Goal: Information Seeking & Learning: Learn about a topic

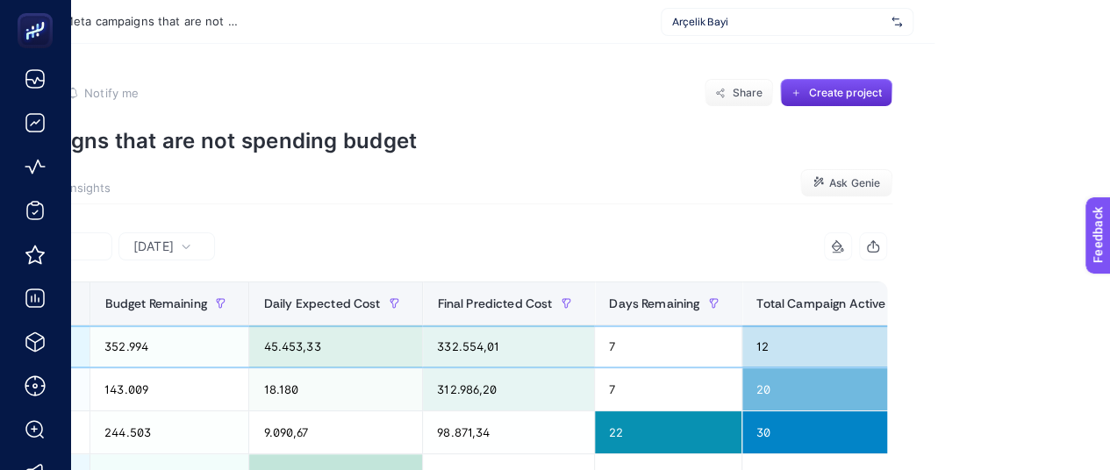
scroll to position [0, 8]
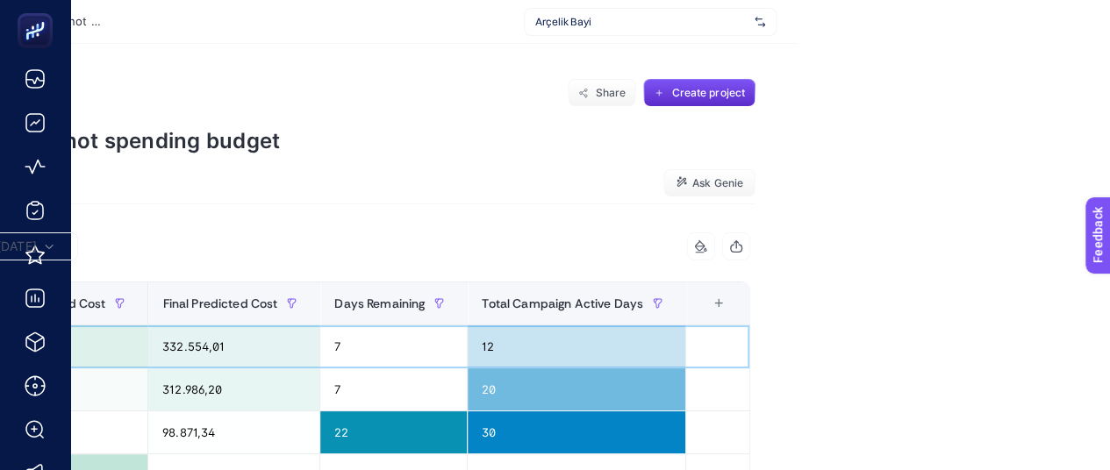
drag, startPoint x: 731, startPoint y: 362, endPoint x: 1120, endPoint y: 371, distance: 388.9
click at [798, 371] on html "Back To Report / Meta campaigns that are not spending budget Arçelik Bayi Add t…" at bounding box center [243, 235] width 1110 height 470
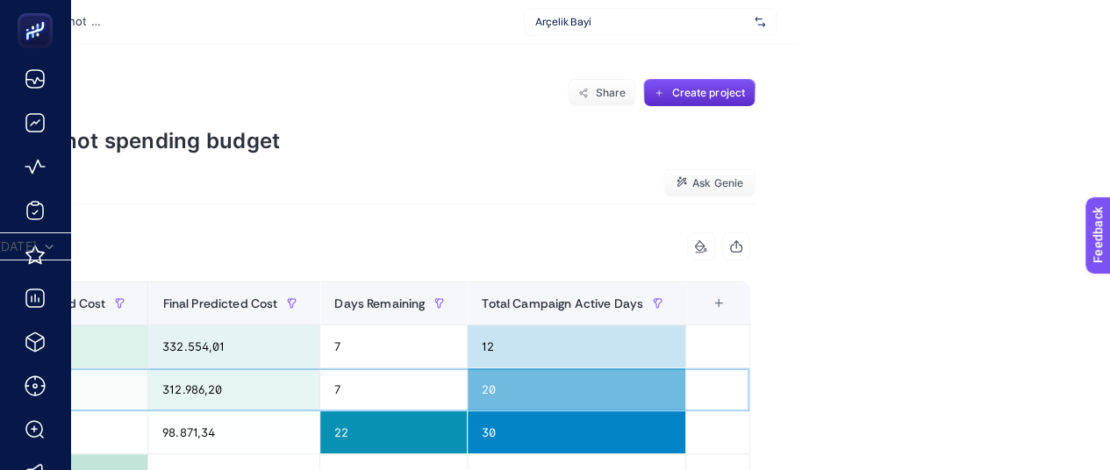
click at [685, 396] on td at bounding box center [717, 390] width 64 height 43
click at [798, 412] on html "Back To Report / Meta campaigns that are not spending budget Arçelik Bayi Add t…" at bounding box center [243, 235] width 1110 height 470
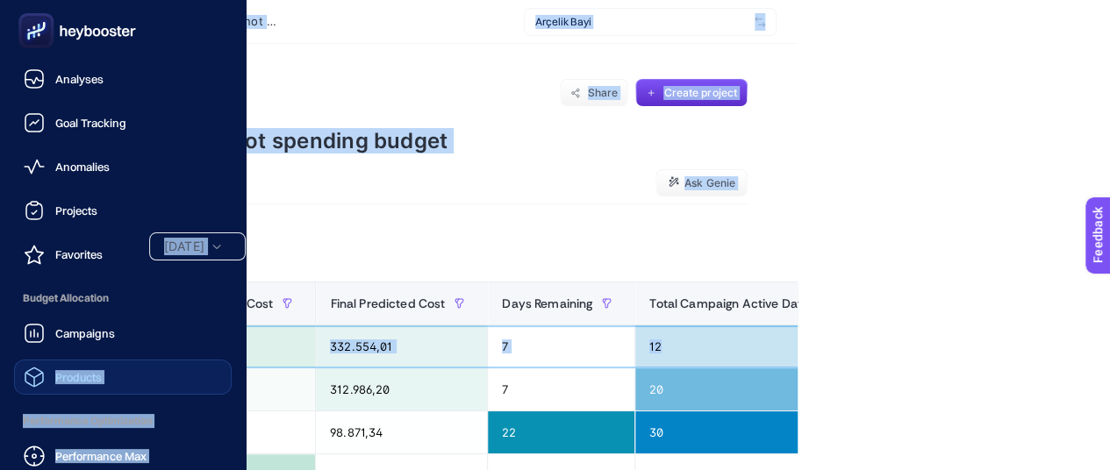
drag, startPoint x: 428, startPoint y: 356, endPoint x: 44, endPoint y: 359, distance: 384.4
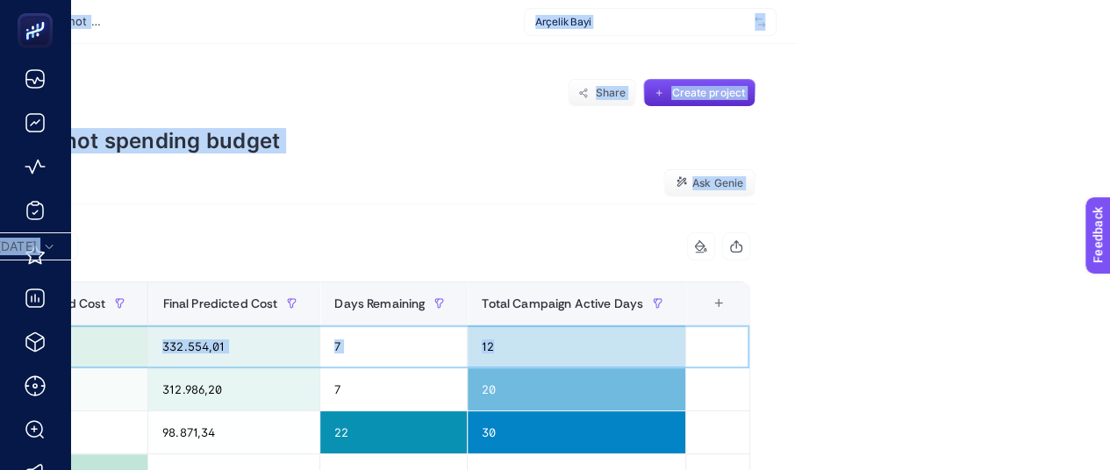
click at [508, 356] on div "12" at bounding box center [577, 347] width 218 height 42
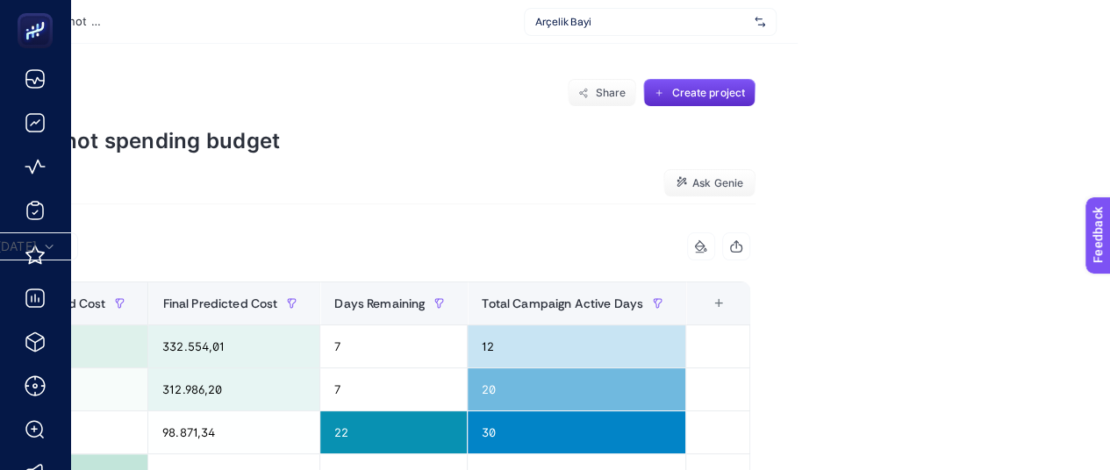
click at [798, 375] on html "Back To Report / Meta campaigns that are not spending budget Arçelik Bayi Add t…" at bounding box center [243, 235] width 1110 height 470
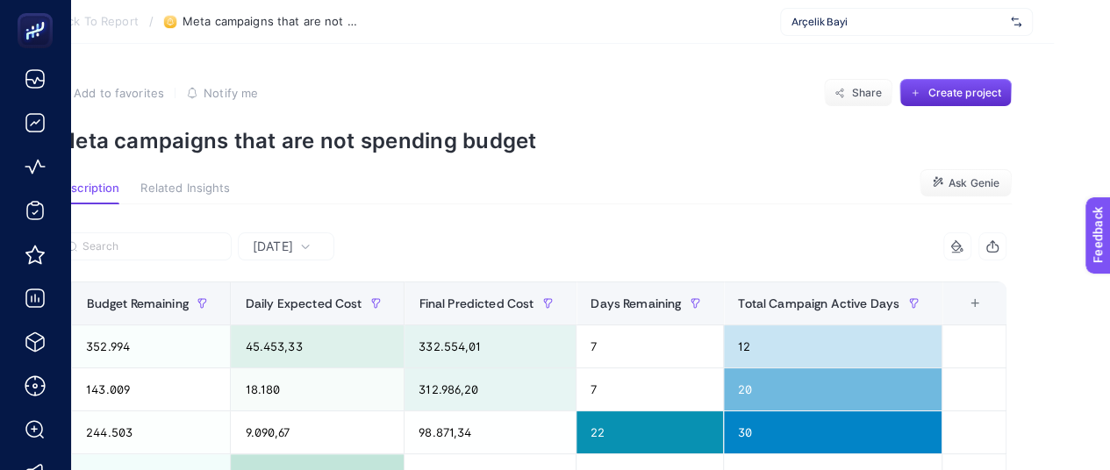
scroll to position [0, 0]
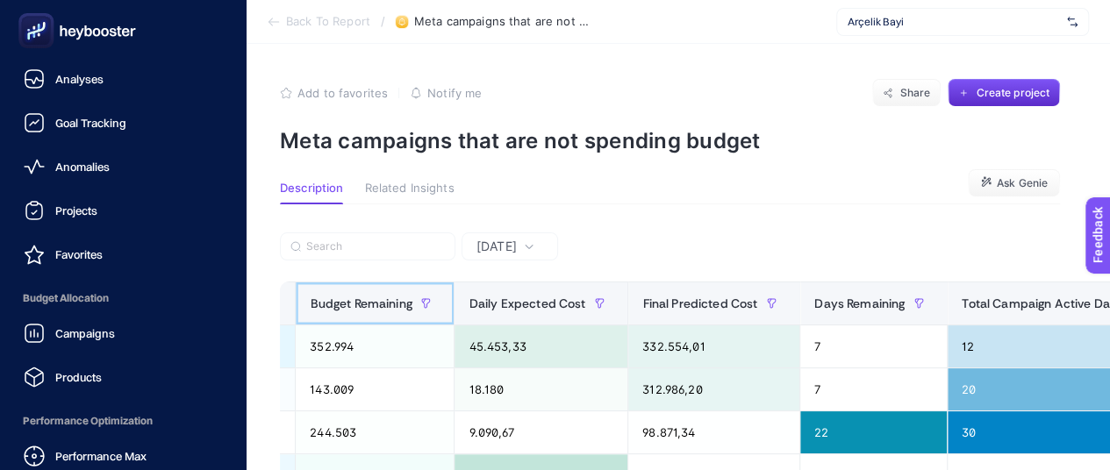
drag, startPoint x: 193, startPoint y: 299, endPoint x: 2, endPoint y: 300, distance: 191.3
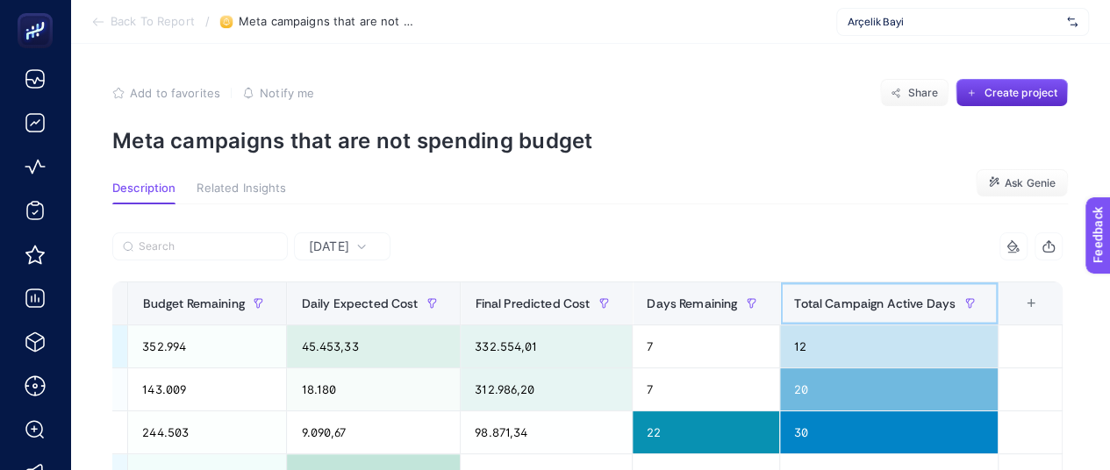
drag, startPoint x: 821, startPoint y: 308, endPoint x: 283, endPoint y: 311, distance: 538.9
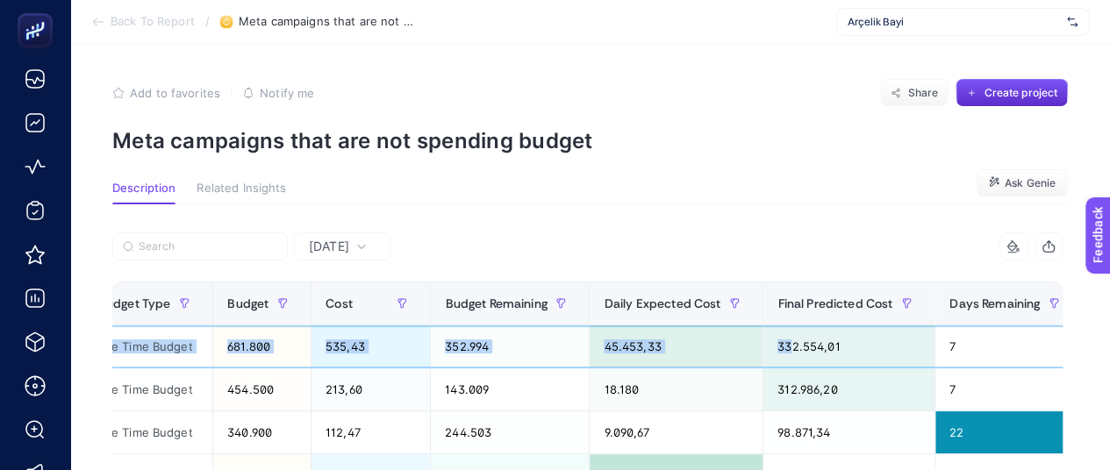
scroll to position [0, 598]
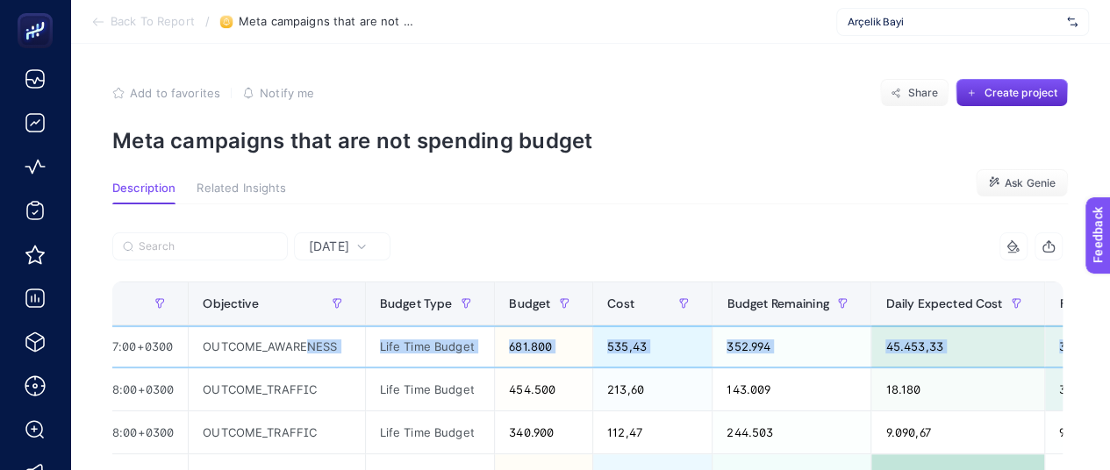
drag, startPoint x: 495, startPoint y: 345, endPoint x: 353, endPoint y: 343, distance: 142.2
click at [353, 343] on tr "Arçelik Bayi // 22506064 Cenker Arçelik - ÇYK // Ankara Bölgesi - Ankara // Ins…" at bounding box center [582, 347] width 2132 height 43
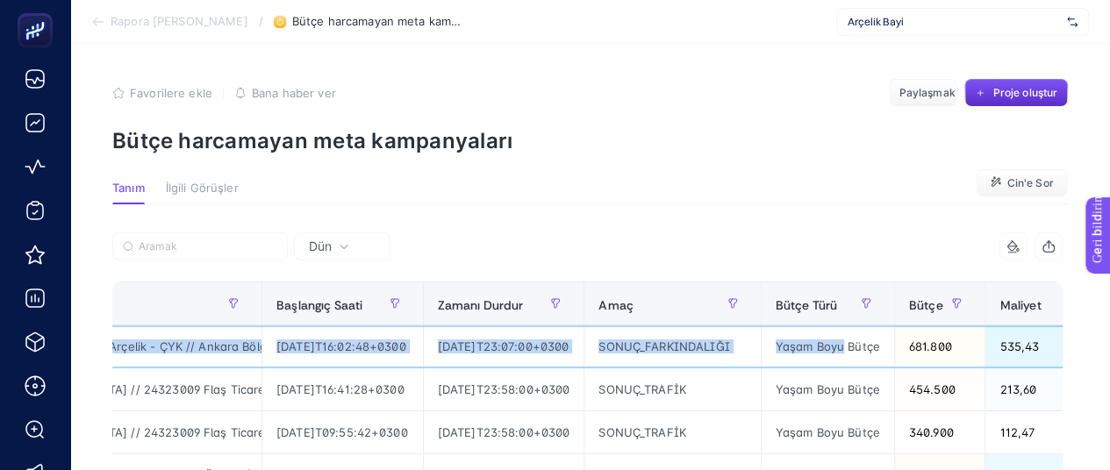
scroll to position [0, 0]
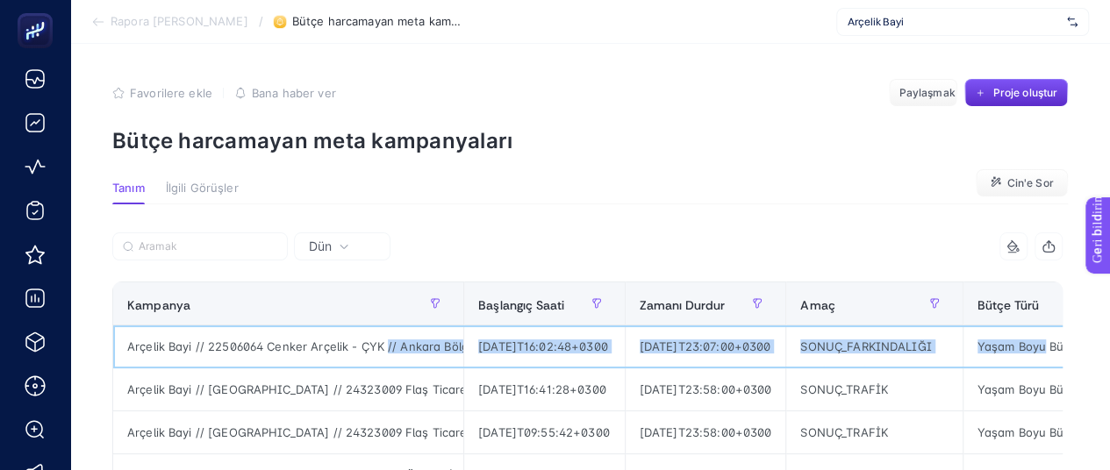
drag, startPoint x: 490, startPoint y: 357, endPoint x: 378, endPoint y: 350, distance: 111.7
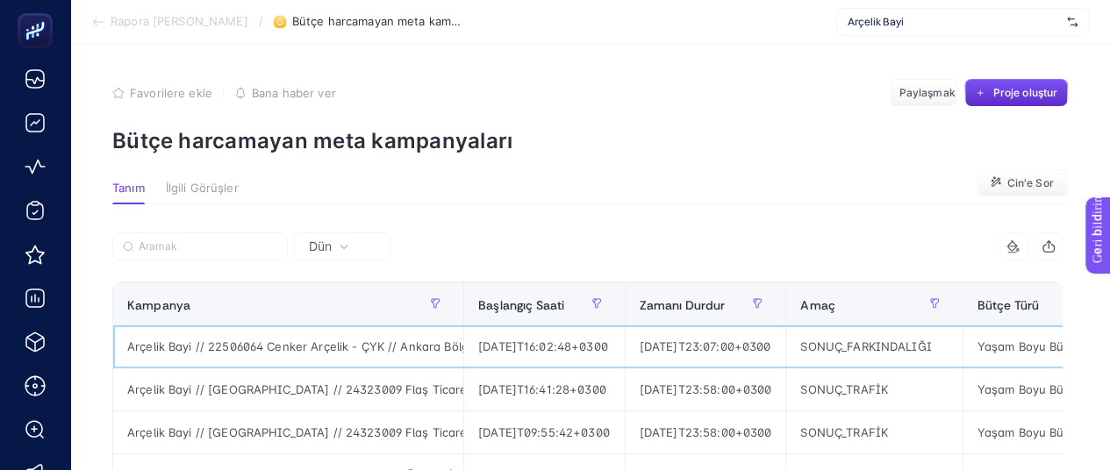
click at [312, 346] on font "Arçelik Bayi // 22506064 Cenker Arçelik - ÇYK // Ankara Bölgesi - Ankara // Ins…" at bounding box center [560, 347] width 867 height 14
click at [415, 348] on font "Arçelik Bayi // 22506064 Cenker Arçelik - ÇYK // Ankara Bölgesi - Ankara // Ins…" at bounding box center [560, 347] width 867 height 14
click at [414, 348] on font "Arçelik Bayi // 22506064 Cenker Arçelik - ÇYK // Ankara Bölgesi - Ankara // Ins…" at bounding box center [560, 347] width 867 height 14
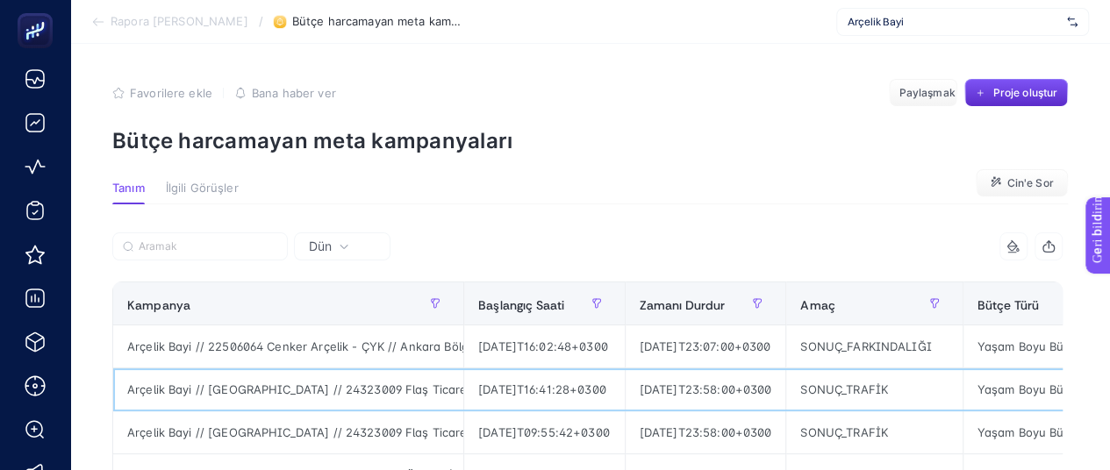
click at [443, 395] on font "Arçelik Bayi // Kampanya // 24323009 Flaş Ticaret Arçelik - Elazığ - İE // Adan…" at bounding box center [756, 390] width 1259 height 14
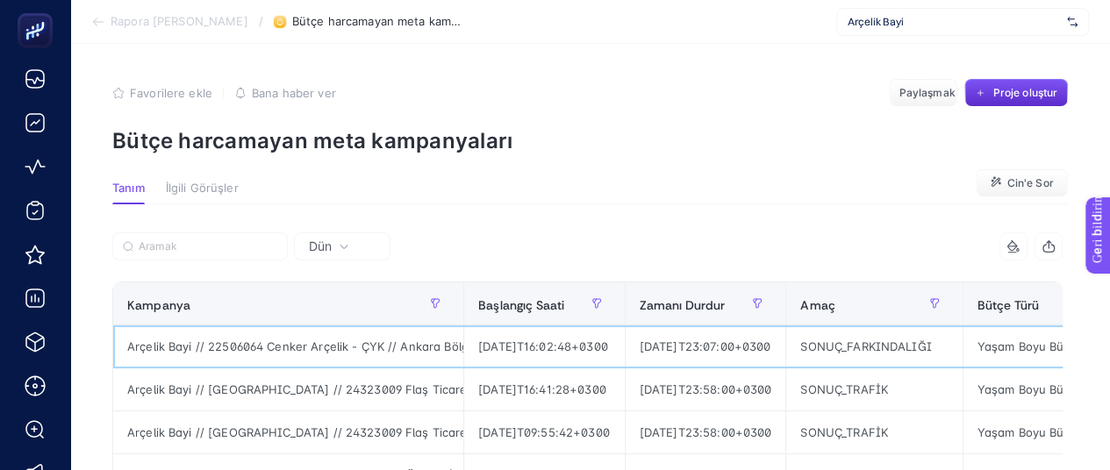
click at [397, 355] on div "Arçelik Bayi // 22506064 Cenker Arçelik - ÇYK // Ankara Bölgesi - Ankara // Ins…" at bounding box center [288, 347] width 350 height 42
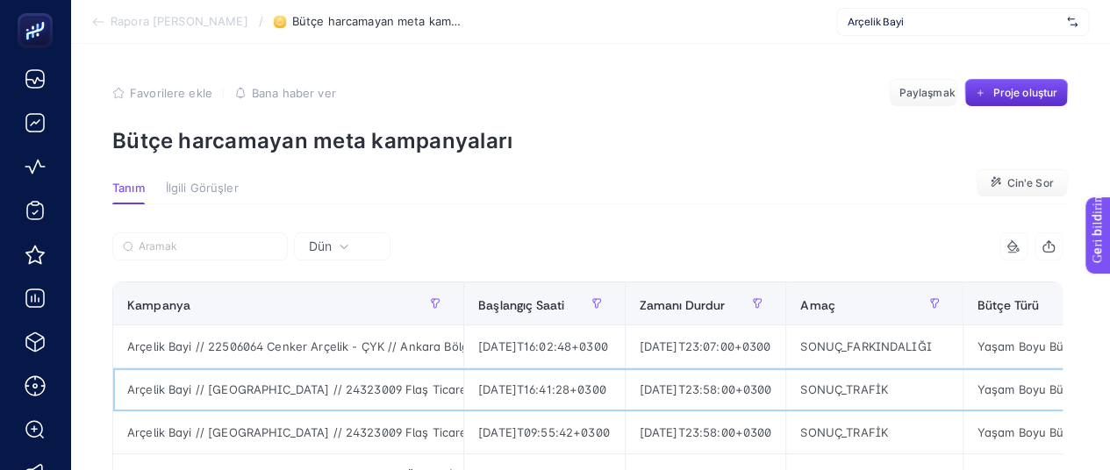
click at [464, 384] on div "2025-08-26T16:41:28+0300" at bounding box center [544, 390] width 161 height 42
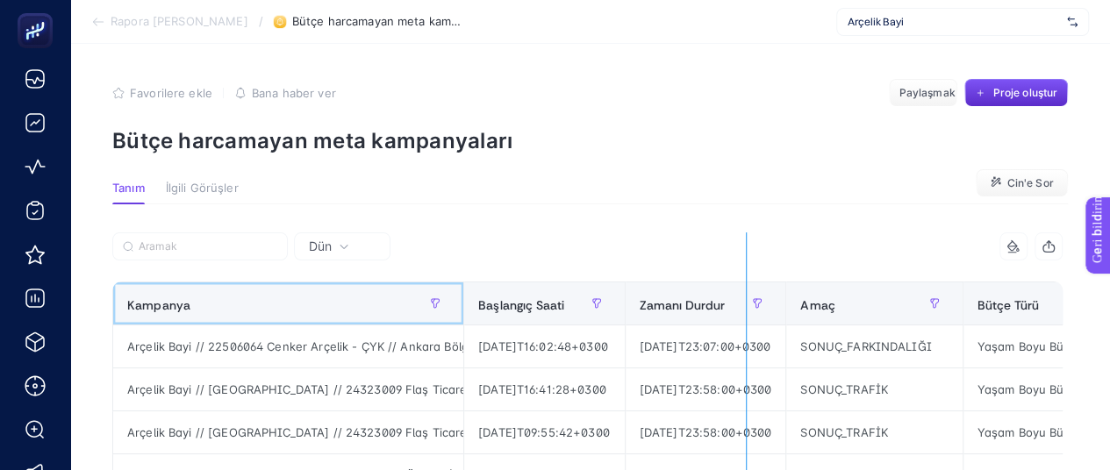
drag, startPoint x: 455, startPoint y: 304, endPoint x: 738, endPoint y: 322, distance: 284.1
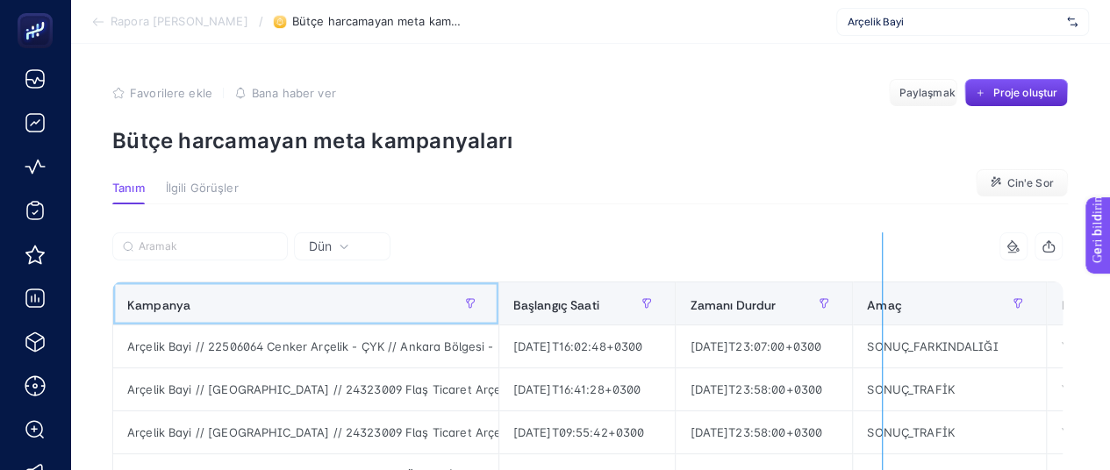
drag, startPoint x: 498, startPoint y: 299, endPoint x: 874, endPoint y: 317, distance: 376.0
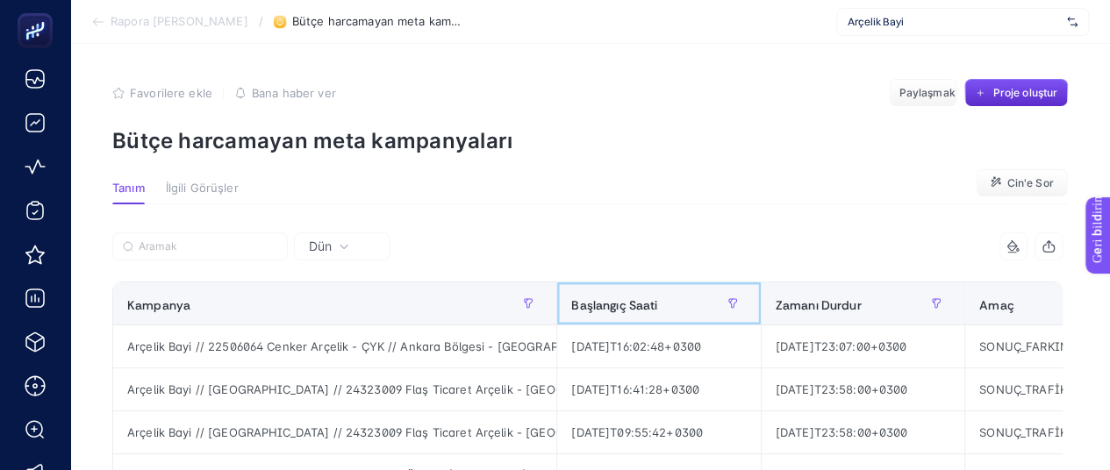
click at [560, 298] on th "Başlangıç ​​Saati" at bounding box center [659, 304] width 204 height 43
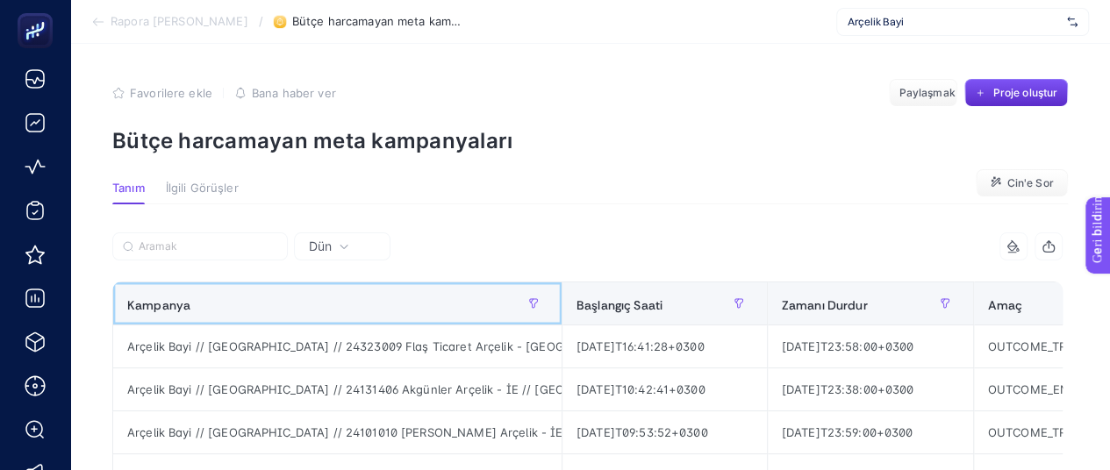
click at [479, 318] on th "Kampanya" at bounding box center [337, 304] width 449 height 43
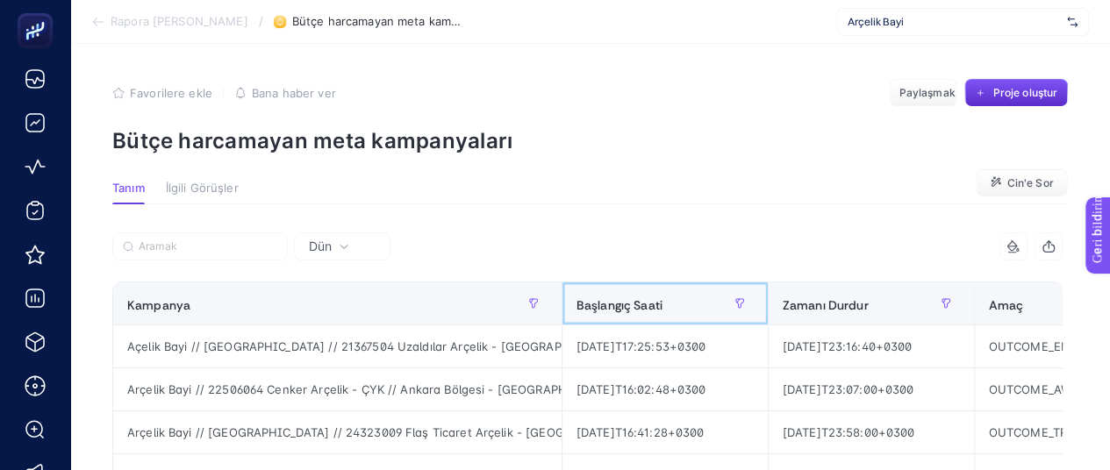
drag, startPoint x: 565, startPoint y: 299, endPoint x: 678, endPoint y: 300, distance: 113.2
click at [678, 300] on th "Başlangıç ​​Saati" at bounding box center [665, 304] width 206 height 43
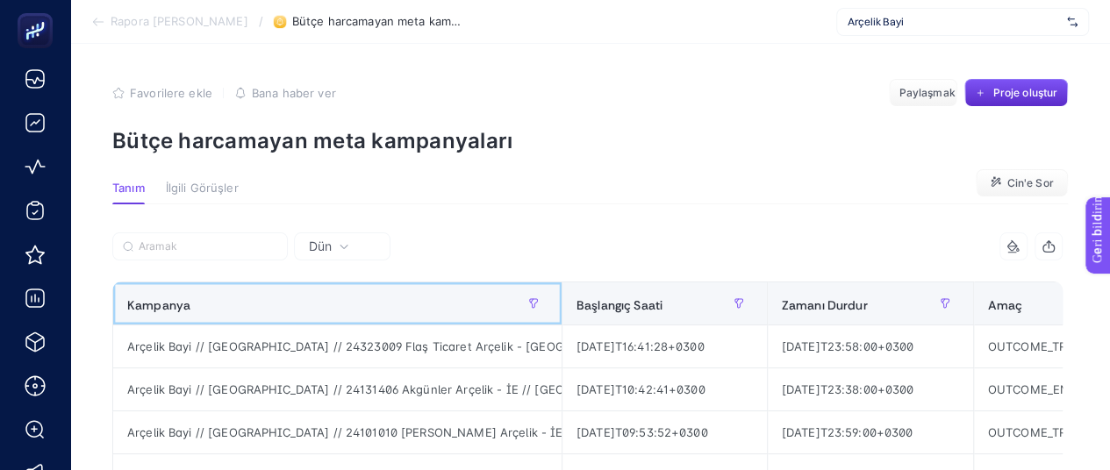
click at [473, 309] on div "Kampanya" at bounding box center [337, 304] width 420 height 28
drag, startPoint x: 563, startPoint y: 300, endPoint x: 926, endPoint y: 304, distance: 363.4
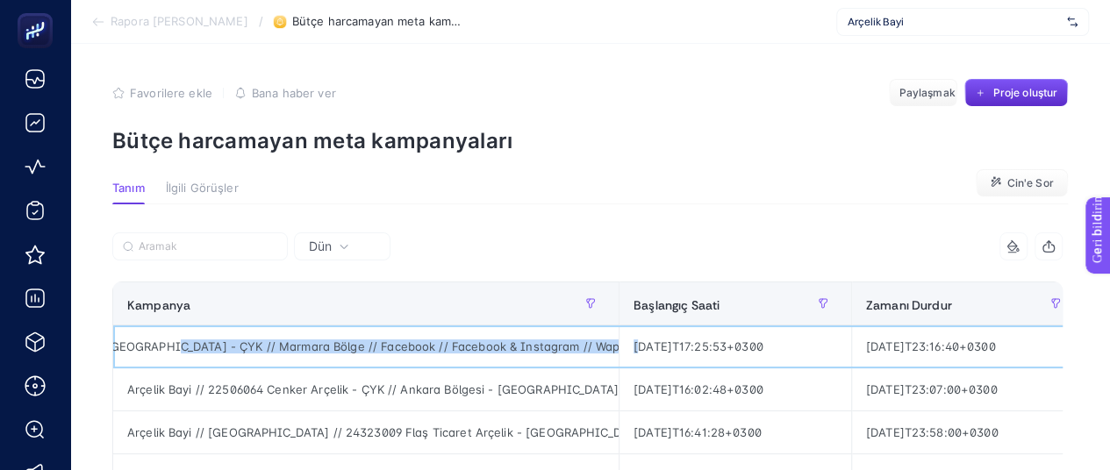
scroll to position [0, 543]
drag, startPoint x: 541, startPoint y: 351, endPoint x: 511, endPoint y: 360, distance: 31.9
click at [511, 360] on div "Açelik Bayi // [GEOGRAPHIC_DATA] // 21367504 Uzaldılar Arçelik - [GEOGRAPHIC_DA…" at bounding box center [366, 347] width 506 height 42
click at [489, 360] on div "Açelik Bayi // [GEOGRAPHIC_DATA] // 21367504 Uzaldılar Arçelik - [GEOGRAPHIC_DA…" at bounding box center [366, 347] width 506 height 42
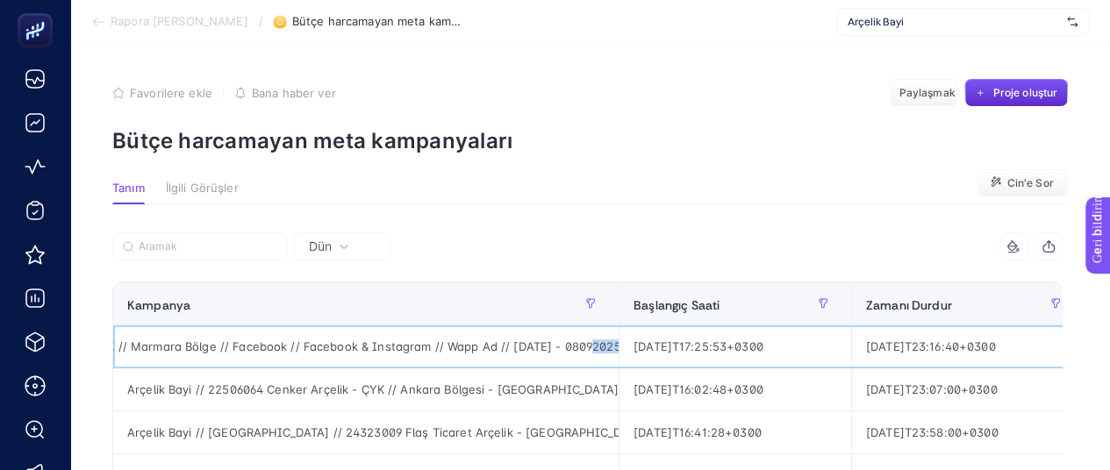
drag, startPoint x: 553, startPoint y: 347, endPoint x: 624, endPoint y: 352, distance: 71.3
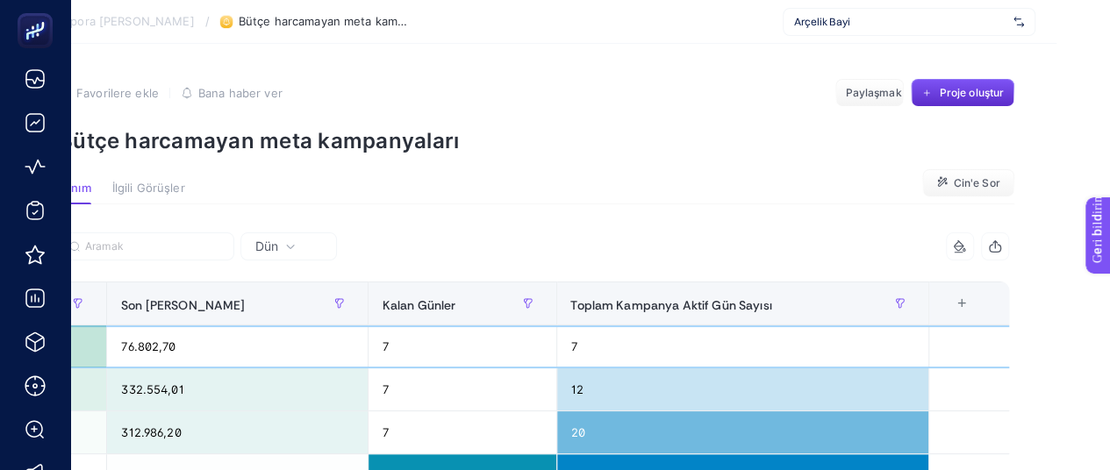
scroll to position [0, 65]
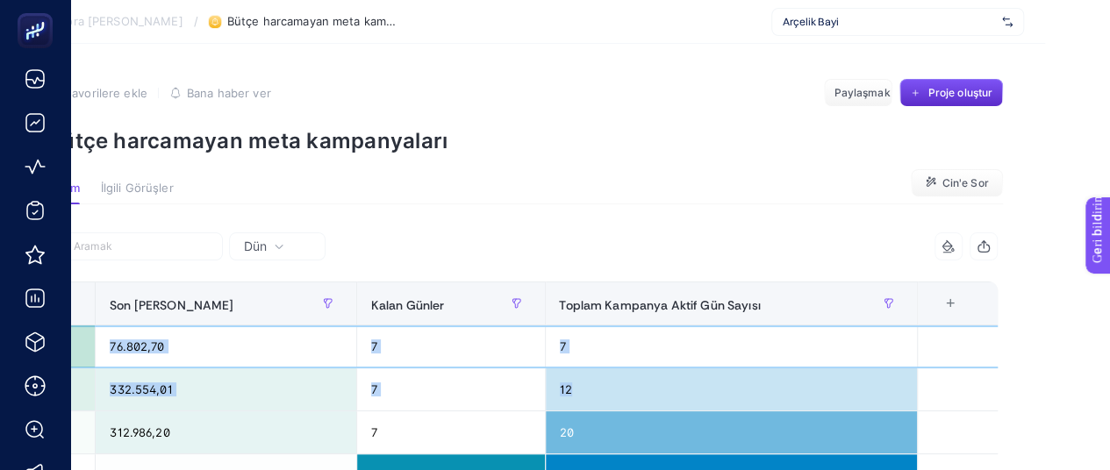
drag, startPoint x: 704, startPoint y: 352, endPoint x: 692, endPoint y: 378, distance: 29.1
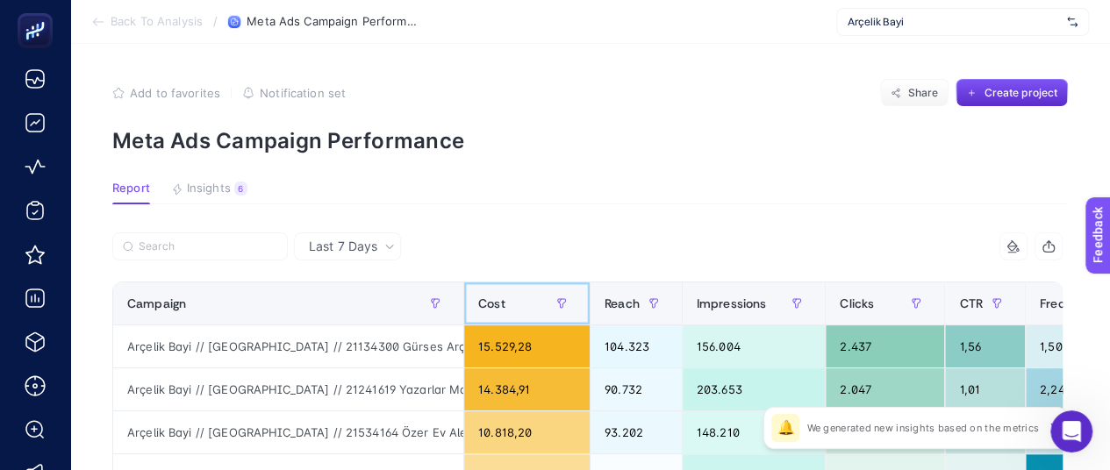
click at [495, 305] on span "Cost" at bounding box center [491, 304] width 27 height 14
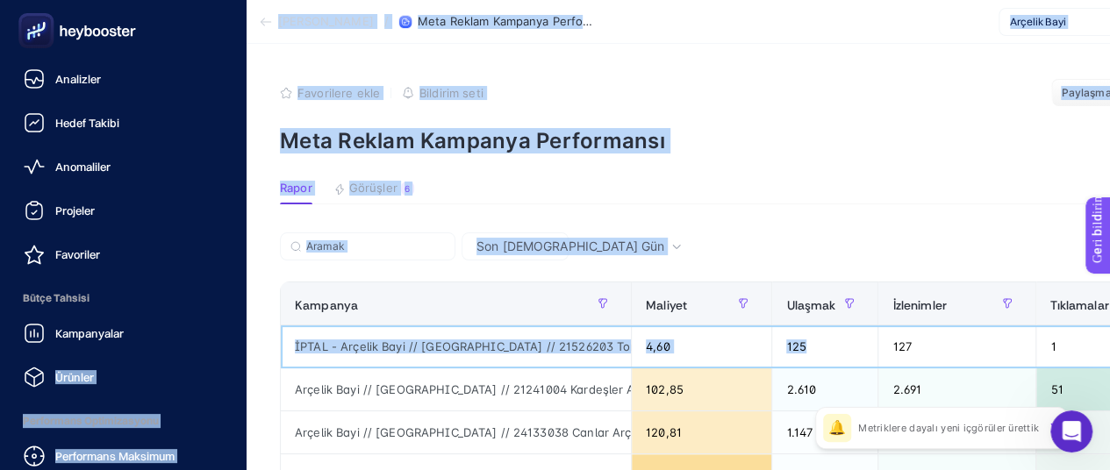
drag, startPoint x: 706, startPoint y: 350, endPoint x: 247, endPoint y: 349, distance: 459.0
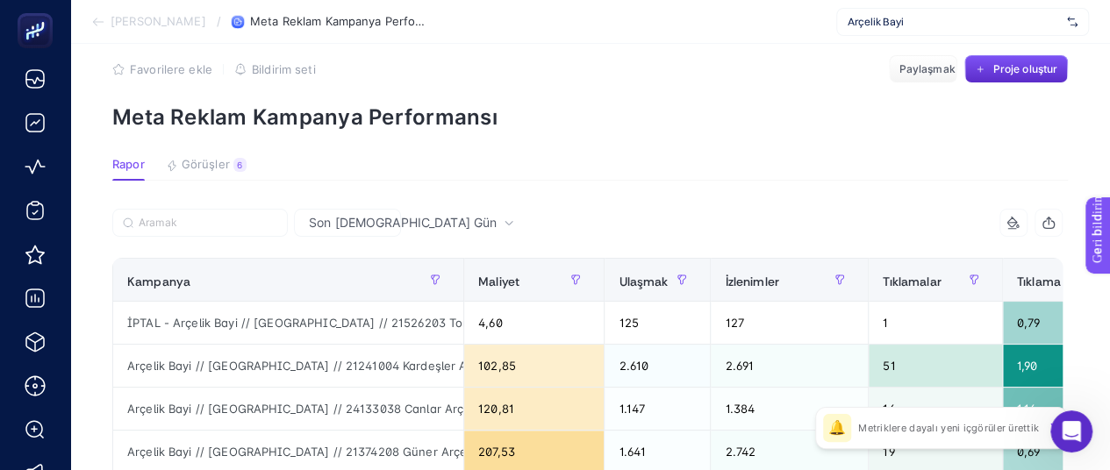
scroll to position [0, 8]
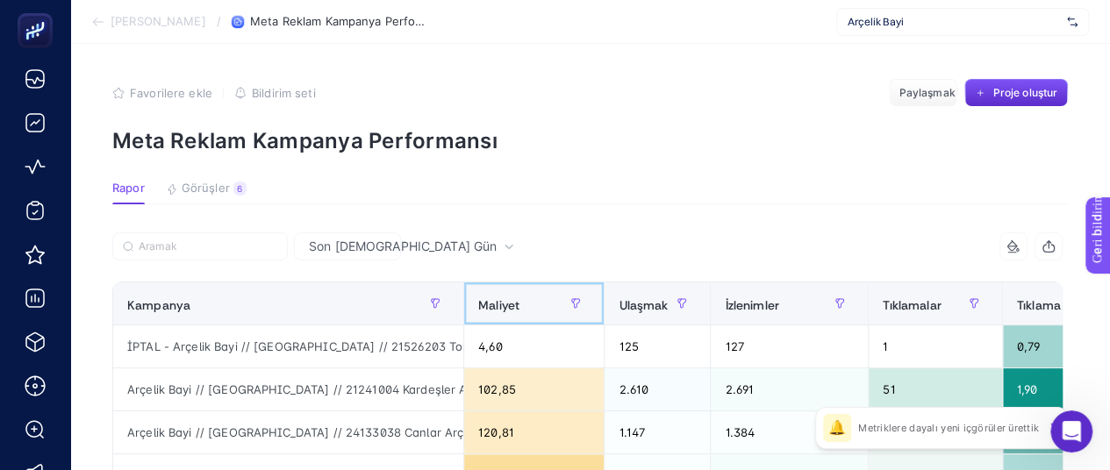
click at [502, 293] on div "Maliyet" at bounding box center [533, 304] width 111 height 28
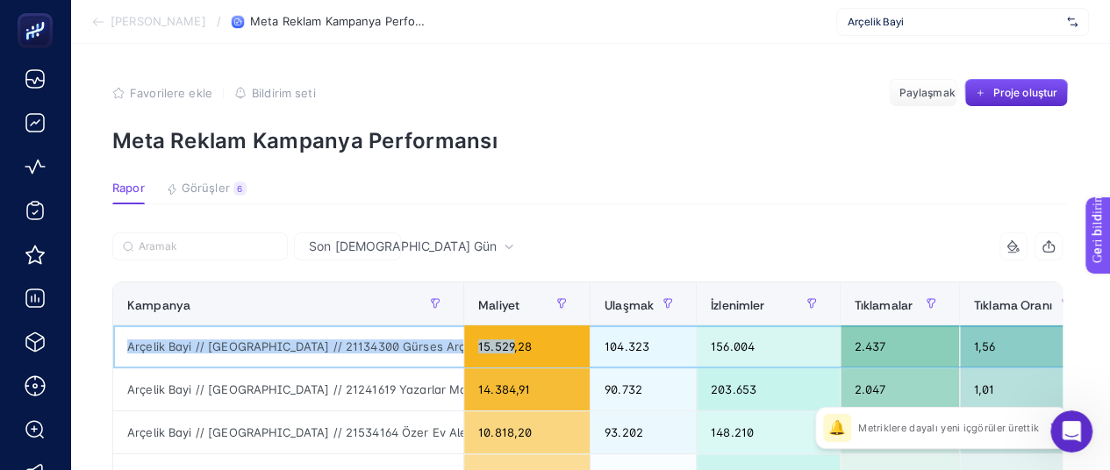
drag, startPoint x: 498, startPoint y: 360, endPoint x: 331, endPoint y: 383, distance: 169.2
